Goal: Task Accomplishment & Management: Use online tool/utility

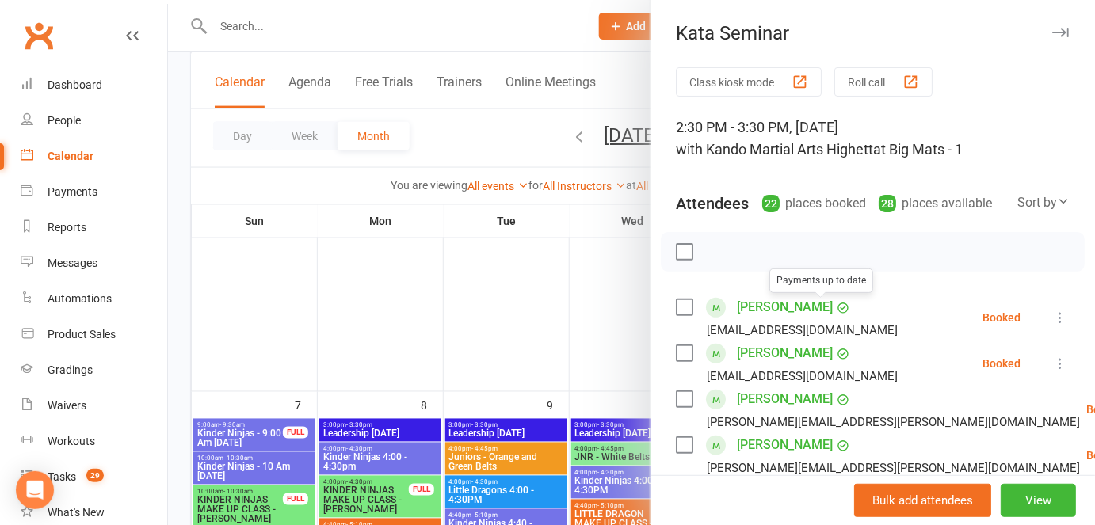
scroll to position [721, 0]
click at [1052, 313] on icon at bounding box center [1060, 318] width 16 height 16
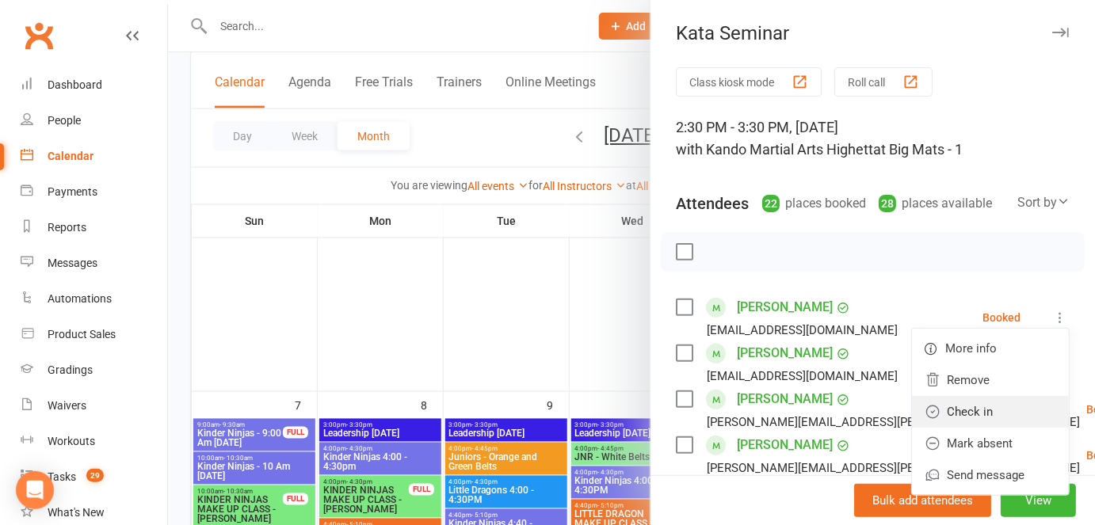
click at [980, 410] on link "Check in" at bounding box center [990, 412] width 157 height 32
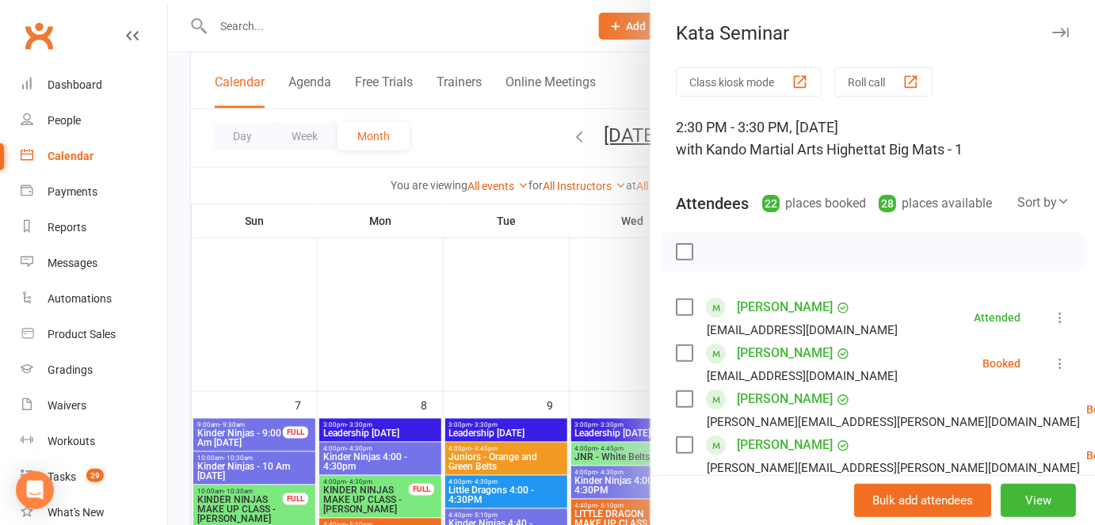
click at [680, 353] on label at bounding box center [684, 353] width 16 height 16
click at [679, 401] on label at bounding box center [684, 399] width 16 height 16
click at [676, 444] on label at bounding box center [684, 445] width 16 height 16
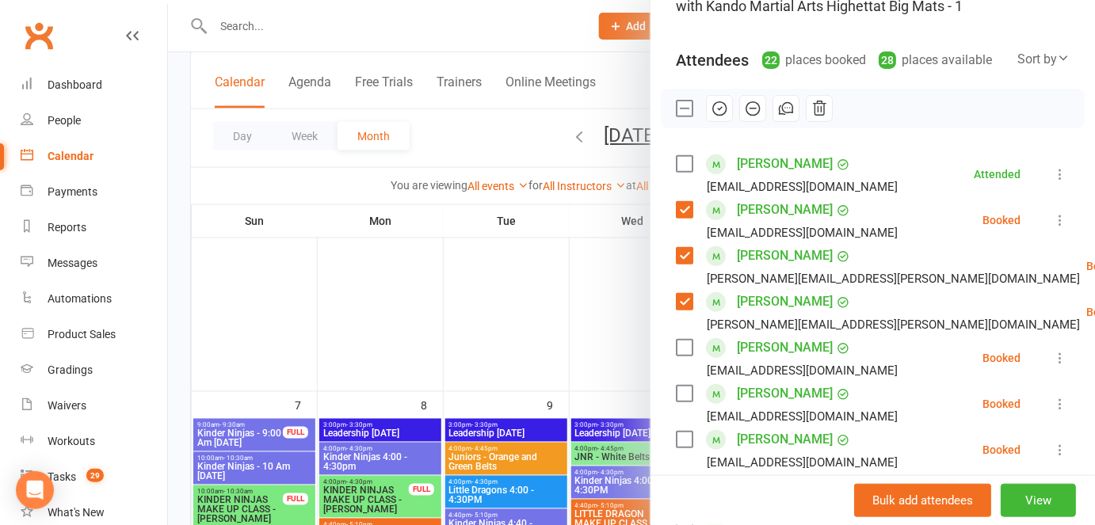
click at [676, 341] on label at bounding box center [684, 348] width 16 height 16
click at [677, 394] on label at bounding box center [684, 394] width 16 height 16
click at [676, 432] on label at bounding box center [684, 440] width 16 height 16
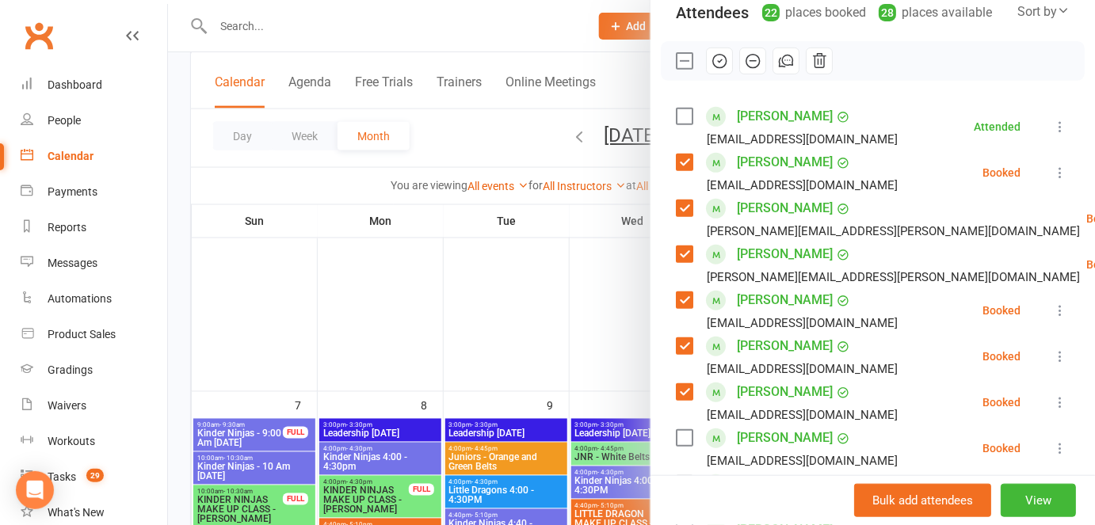
scroll to position [288, 0]
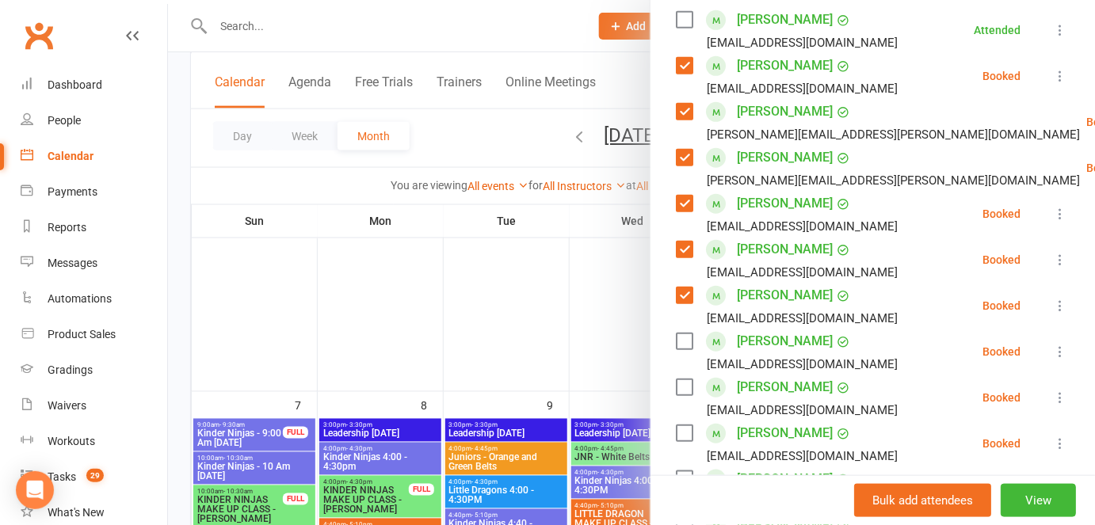
click at [680, 342] on label at bounding box center [684, 341] width 16 height 16
click at [678, 428] on label at bounding box center [684, 433] width 16 height 16
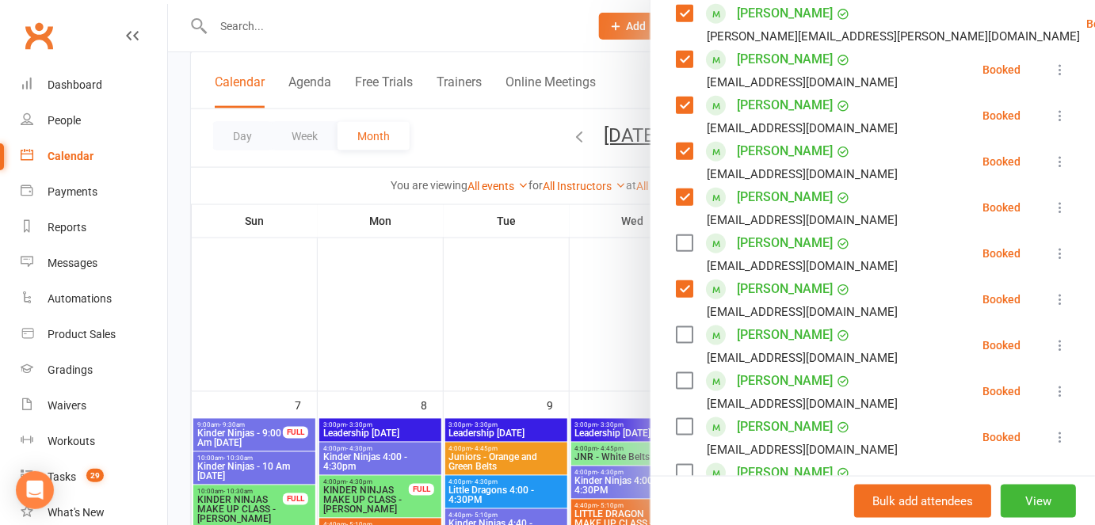
click at [678, 382] on label at bounding box center [684, 381] width 16 height 16
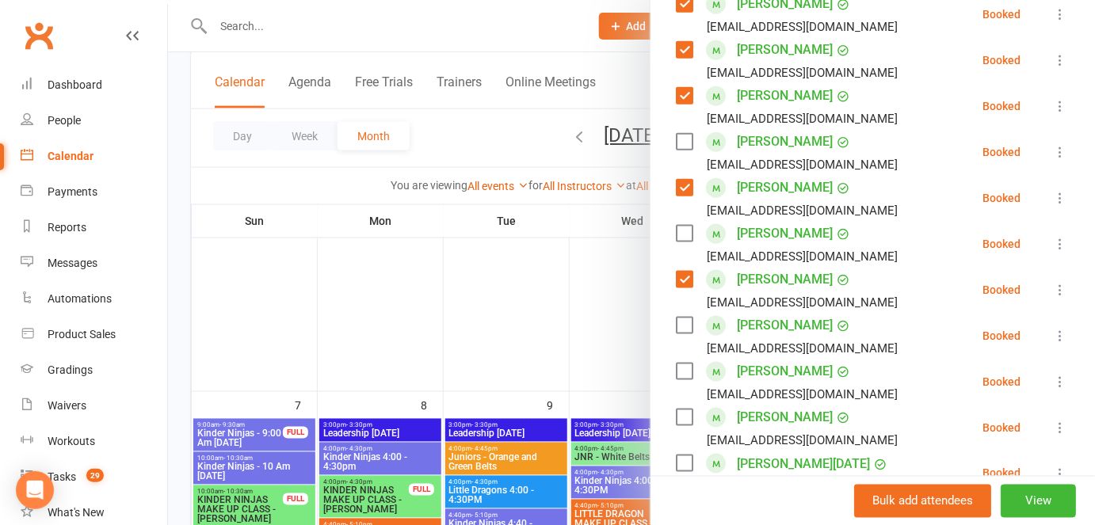
scroll to position [576, 0]
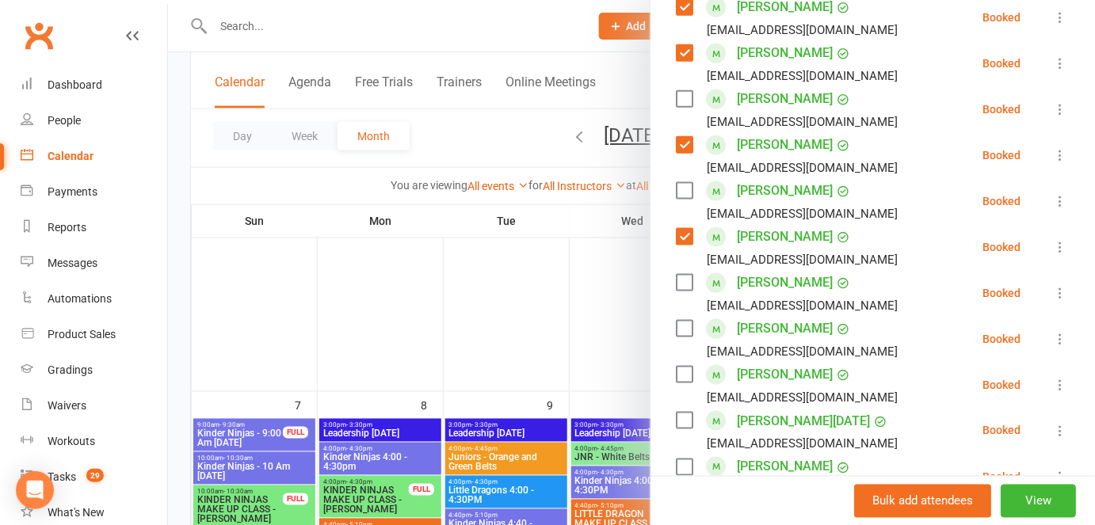
click at [676, 276] on label at bounding box center [684, 283] width 16 height 16
click at [680, 329] on label at bounding box center [684, 329] width 16 height 16
click at [676, 374] on label at bounding box center [684, 375] width 16 height 16
click at [677, 378] on label at bounding box center [684, 375] width 16 height 16
click at [676, 418] on label at bounding box center [684, 421] width 16 height 16
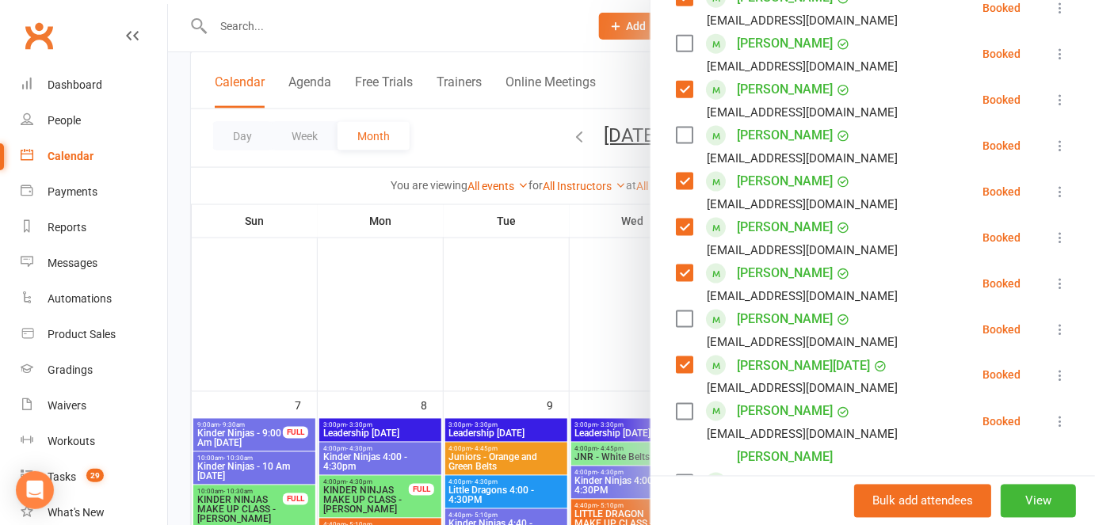
scroll to position [720, 0]
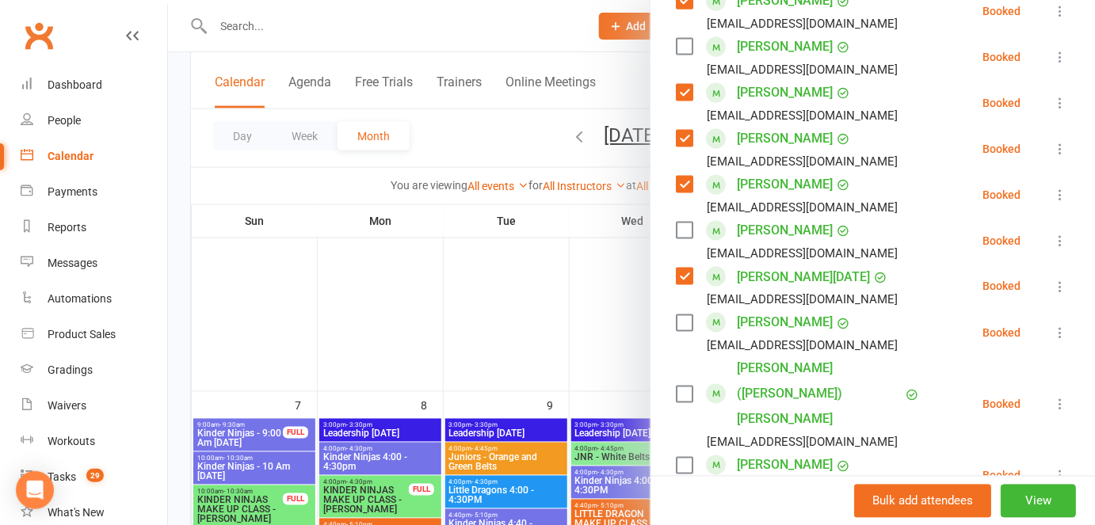
click at [680, 318] on label at bounding box center [684, 323] width 16 height 16
click at [676, 387] on label at bounding box center [684, 395] width 16 height 16
click at [680, 458] on label at bounding box center [684, 466] width 16 height 16
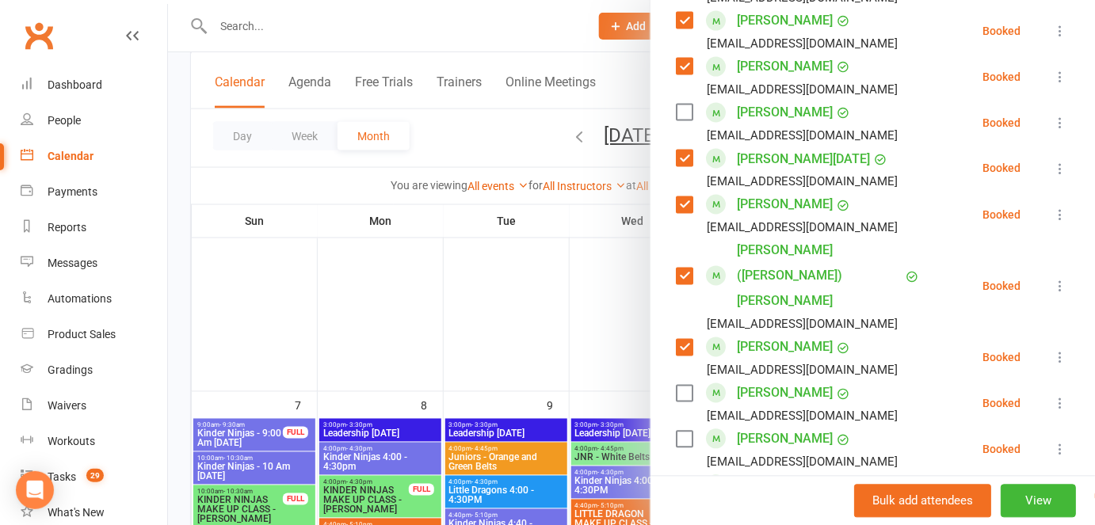
scroll to position [863, 0]
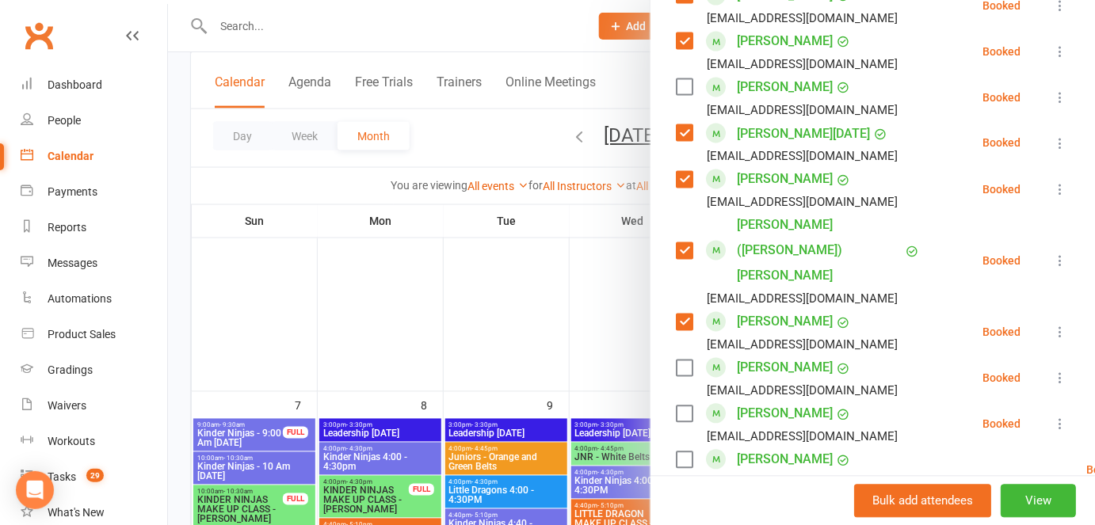
click at [684, 360] on label at bounding box center [684, 368] width 16 height 16
click at [678, 406] on label at bounding box center [684, 414] width 16 height 16
click at [678, 452] on label at bounding box center [684, 460] width 16 height 16
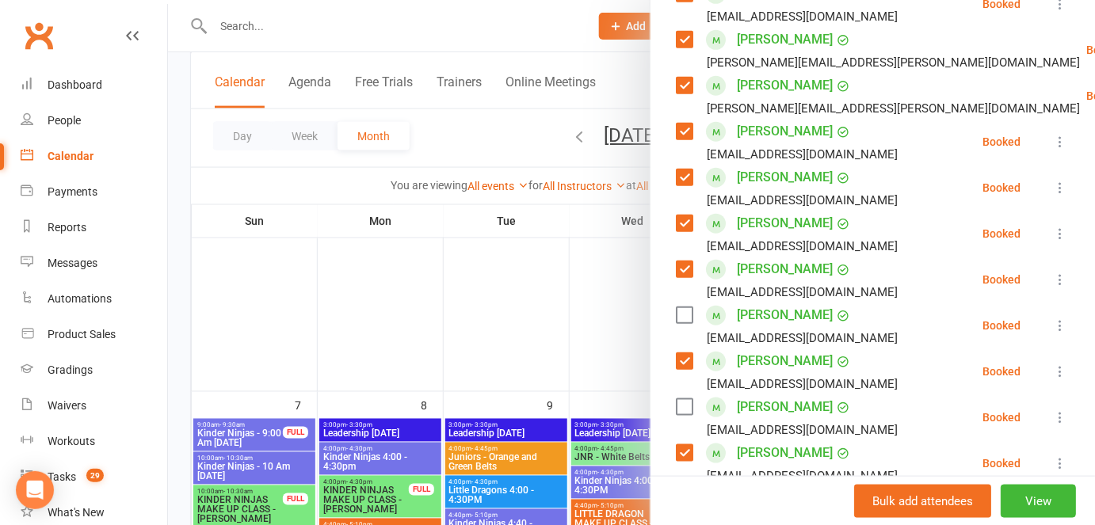
scroll to position [143, 0]
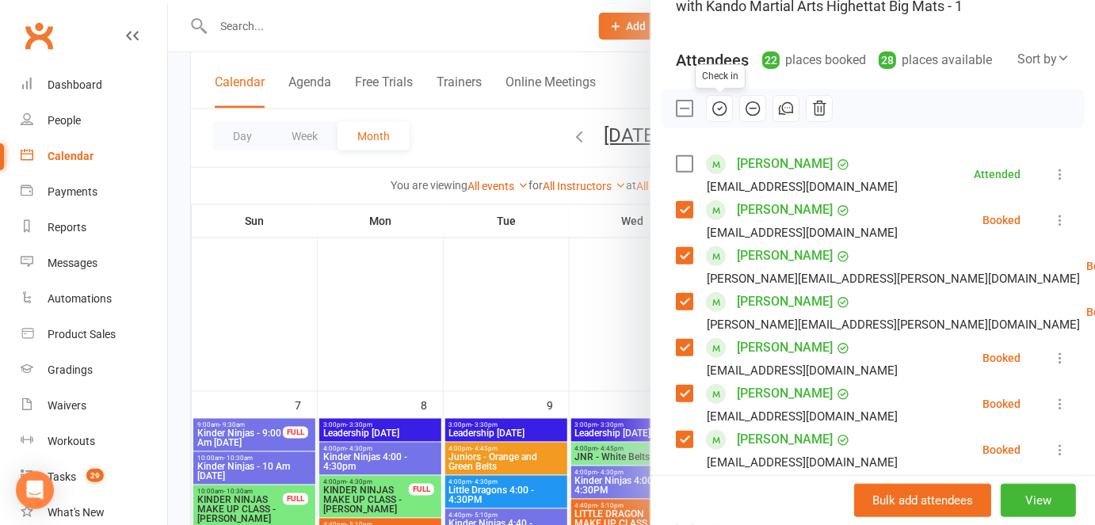
click at [716, 107] on icon "button" at bounding box center [719, 108] width 17 height 17
